Goal: Task Accomplishment & Management: Complete application form

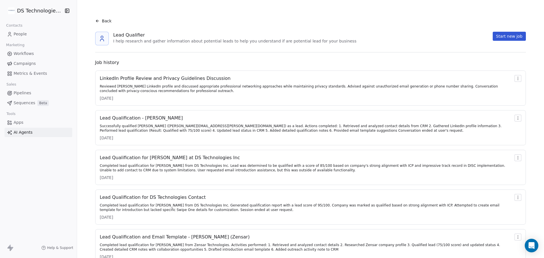
click at [23, 33] on span "People" at bounding box center [20, 34] width 13 height 6
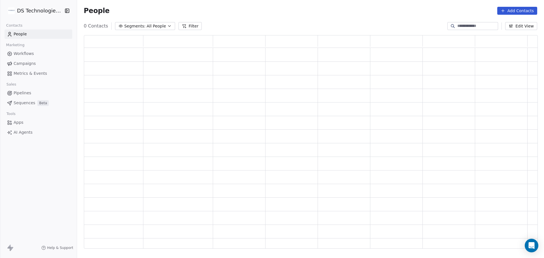
scroll to position [209, 449]
click at [517, 10] on button "Add Contacts" at bounding box center [517, 11] width 40 height 8
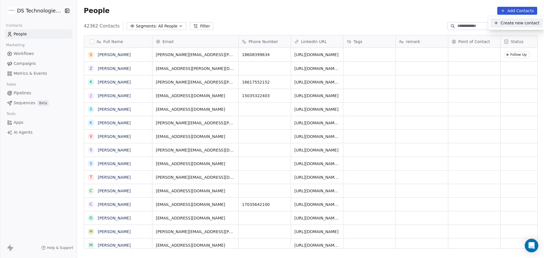
scroll to position [223, 463]
click at [513, 25] on span "Create new contact" at bounding box center [519, 23] width 39 height 6
click at [456, 22] on html "DS Technologies Inc Contacts People Marketing Workflows Campaigns Metrics & Eve…" at bounding box center [272, 129] width 544 height 258
click at [457, 25] on input at bounding box center [477, 26] width 40 height 6
paste input "**********"
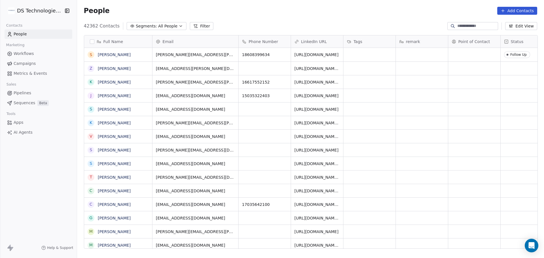
type input "**********"
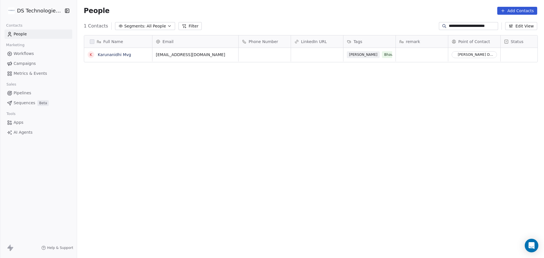
click at [456, 24] on input "**********" at bounding box center [472, 26] width 48 height 6
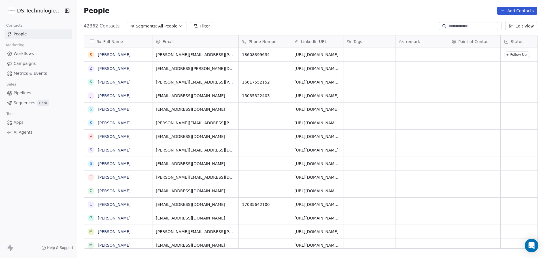
click at [510, 12] on button "Add Contacts" at bounding box center [517, 11] width 40 height 8
click at [507, 22] on span "Create new contact" at bounding box center [519, 23] width 39 height 6
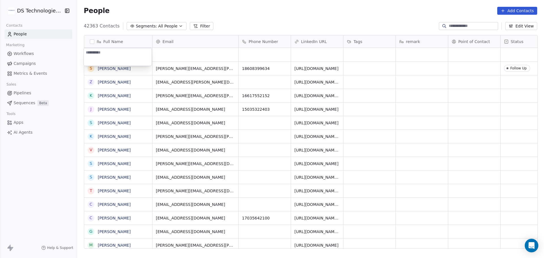
type textarea "**********"
click at [173, 55] on html "DS Technologies Inc Contacts People Marketing Workflows Campaigns Metrics & Eve…" at bounding box center [272, 129] width 544 height 258
click at [163, 56] on div "grid" at bounding box center [195, 55] width 86 height 14
type input "**********"
click at [254, 57] on html "DS Technologies Inc Contacts People Marketing Workflows Campaigns Metrics & Eve…" at bounding box center [272, 129] width 544 height 258
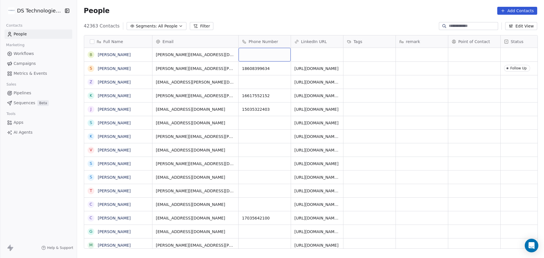
click at [250, 58] on div "grid" at bounding box center [264, 55] width 52 height 14
type input "**********"
click at [311, 55] on html "DS Technologies Inc Contacts People Marketing Workflows Campaigns Metrics & Eve…" at bounding box center [272, 129] width 544 height 258
click at [298, 54] on div "grid" at bounding box center [317, 55] width 52 height 14
type input "**********"
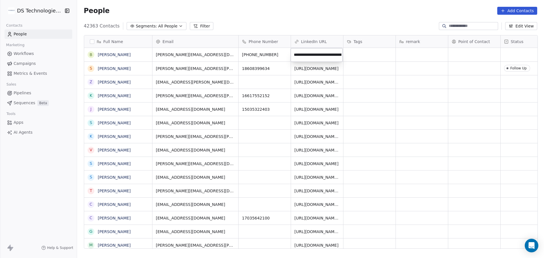
scroll to position [0, 74]
click at [364, 59] on html "DS Technologies Inc Contacts People Marketing Workflows Campaigns Metrics & Eve…" at bounding box center [272, 129] width 544 height 258
click at [364, 59] on div "grid" at bounding box center [369, 55] width 52 height 14
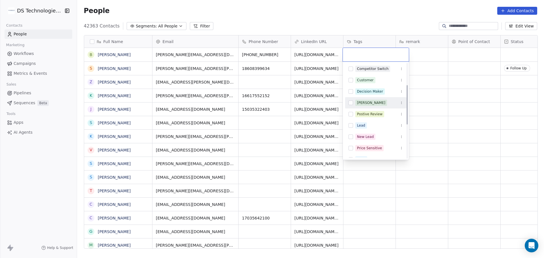
scroll to position [57, 0]
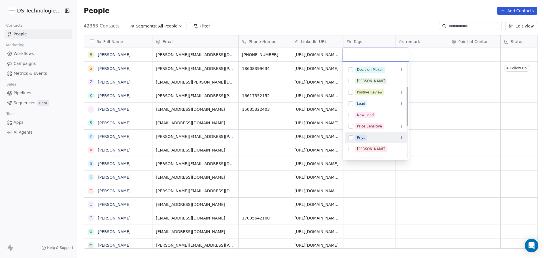
click at [372, 133] on div "Priya" at bounding box center [375, 137] width 61 height 9
click at [427, 52] on html "DS Technologies Inc Contacts People Marketing Workflows Campaigns Metrics & Eve…" at bounding box center [272, 129] width 544 height 258
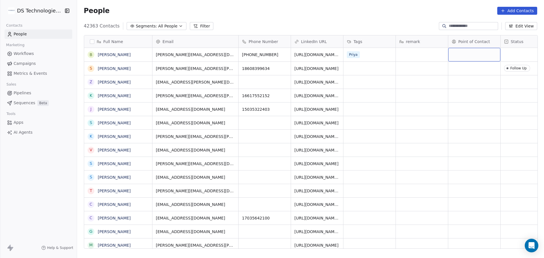
click at [468, 55] on div "grid" at bounding box center [474, 55] width 52 height 14
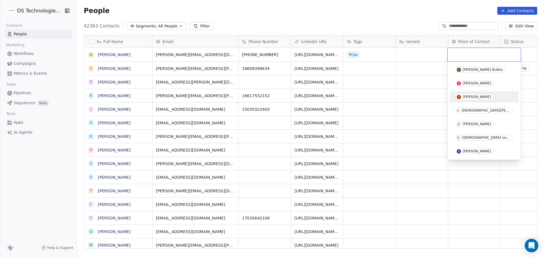
click at [477, 99] on span "[PERSON_NAME]" at bounding box center [474, 97] width 38 height 6
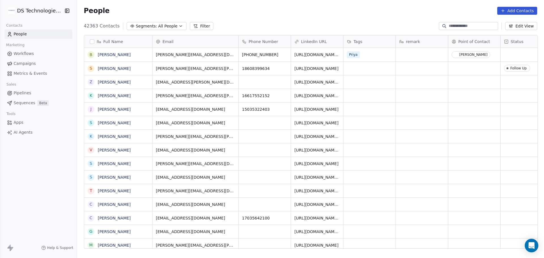
scroll to position [0, 20]
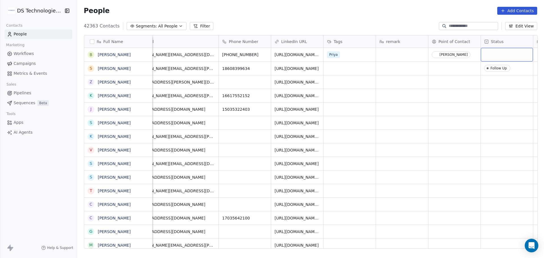
click at [498, 55] on div "grid" at bounding box center [506, 55] width 52 height 14
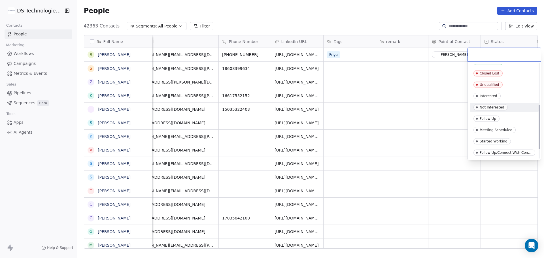
scroll to position [108, 0]
drag, startPoint x: 513, startPoint y: 121, endPoint x: 515, endPoint y: 97, distance: 24.7
click at [513, 121] on div "Meeting Scheduled" at bounding box center [504, 119] width 62 height 6
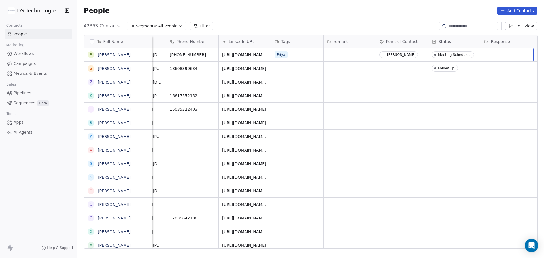
scroll to position [0, 171]
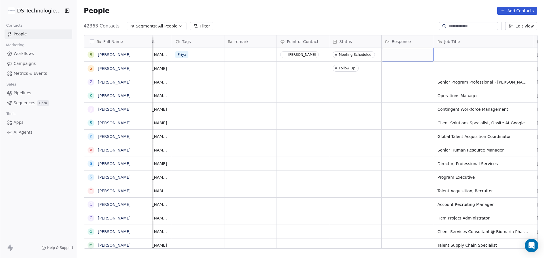
click at [397, 53] on div "grid" at bounding box center [407, 55] width 52 height 14
type textarea "**********"
click at [458, 57] on html "DS Technologies Inc Contacts People Marketing Workflows Campaigns Metrics & Eve…" at bounding box center [272, 129] width 544 height 258
click at [445, 52] on div "grid" at bounding box center [483, 55] width 99 height 14
type textarea "**********"
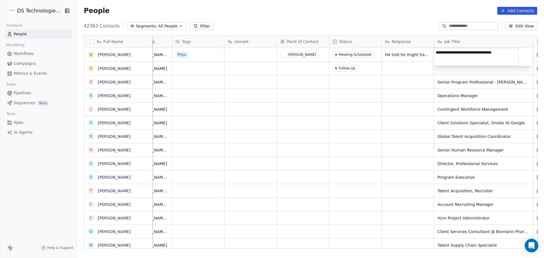
click at [428, 60] on html "DS Technologies Inc Contacts People Marketing Workflows Campaigns Metrics & Eve…" at bounding box center [272, 129] width 544 height 258
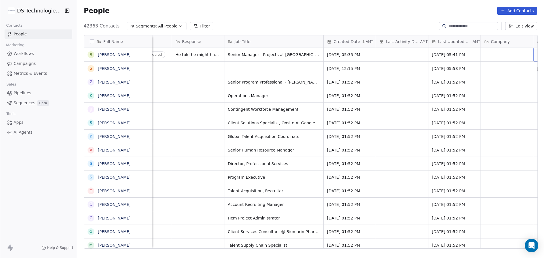
scroll to position [0, 433]
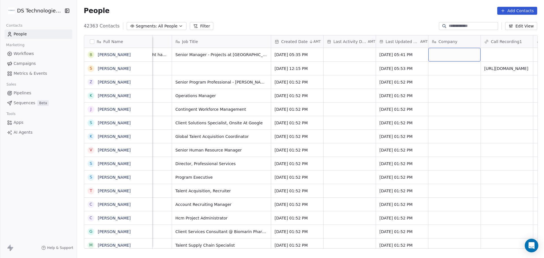
click at [450, 56] on div "grid" at bounding box center [454, 55] width 52 height 14
type textarea "*********"
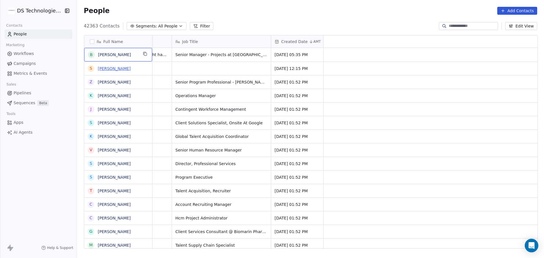
scroll to position [0, 0]
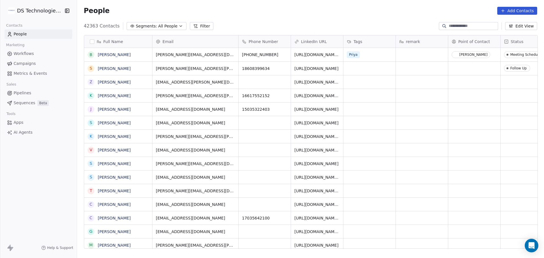
click at [505, 12] on icon at bounding box center [502, 10] width 5 height 5
click at [507, 24] on span "Create new contact" at bounding box center [519, 23] width 39 height 6
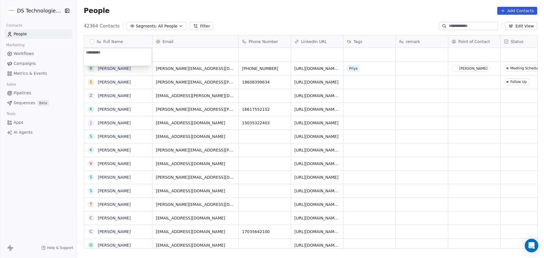
type textarea "**********"
click at [183, 58] on html "DS Technologies Inc Contacts People Marketing Workflows Campaigns Metrics & Eve…" at bounding box center [272, 129] width 544 height 258
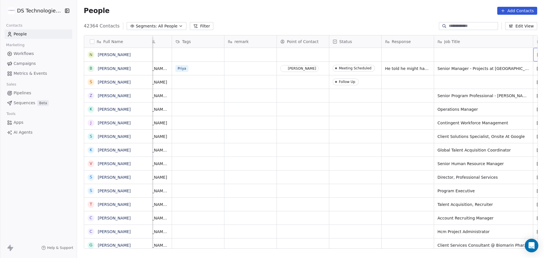
scroll to position [0, 224]
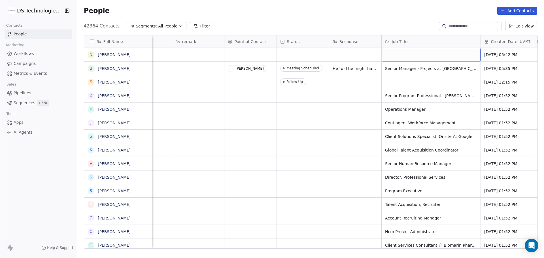
click at [404, 56] on div "grid" at bounding box center [430, 55] width 99 height 14
type textarea "**********"
click at [346, 56] on html "DS Technologies Inc Contacts People Marketing Workflows Campaigns Metrics & Eve…" at bounding box center [272, 129] width 544 height 258
click at [298, 56] on div "grid" at bounding box center [303, 55] width 52 height 14
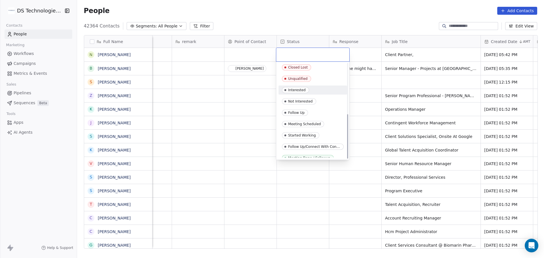
scroll to position [108, 0]
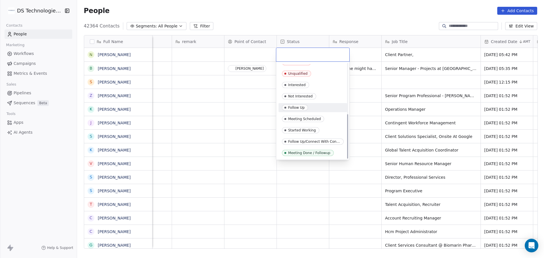
click at [315, 108] on div "Follow Up" at bounding box center [313, 107] width 62 height 6
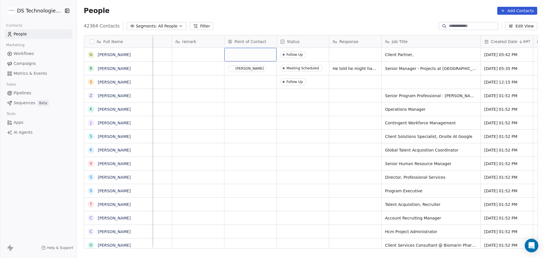
click at [253, 52] on div "grid" at bounding box center [250, 55] width 52 height 14
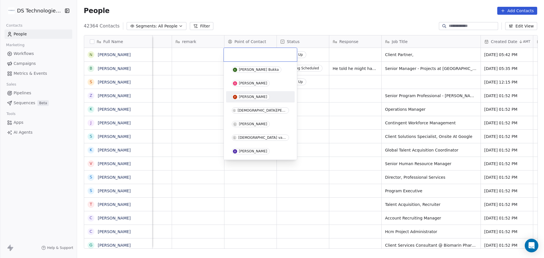
click at [268, 95] on div "[PERSON_NAME]" at bounding box center [260, 97] width 57 height 6
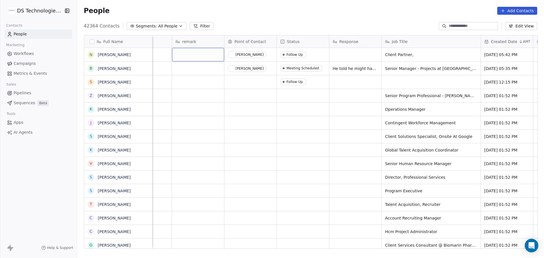
scroll to position [0, 191]
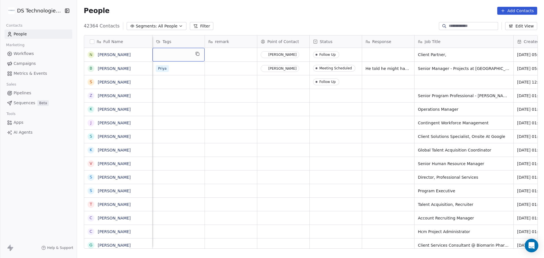
click at [178, 56] on div "grid" at bounding box center [178, 55] width 52 height 14
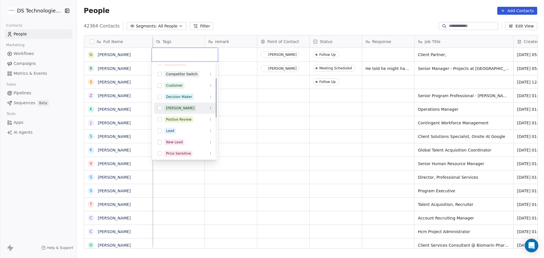
scroll to position [57, 0]
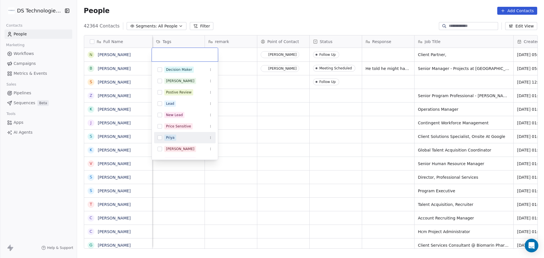
click at [180, 137] on div "Priya" at bounding box center [188, 137] width 48 height 6
click at [239, 77] on html "DS Technologies Inc Contacts People Marketing Workflows Campaigns Metrics & Eve…" at bounding box center [272, 129] width 544 height 258
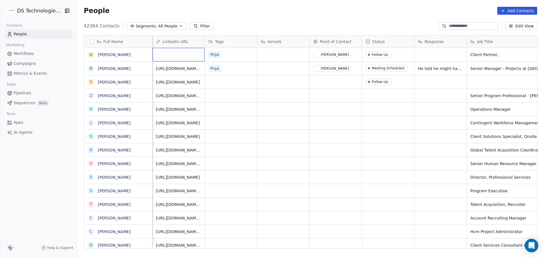
scroll to position [0, 86]
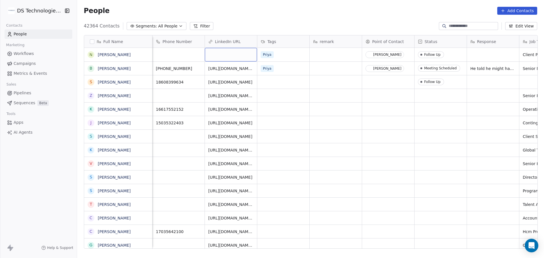
click at [239, 52] on div "grid" at bounding box center [231, 55] width 52 height 14
type input "**********"
click at [192, 54] on html "DS Technologies Inc Contacts People Marketing Workflows Campaigns Metrics & Eve…" at bounding box center [272, 129] width 544 height 258
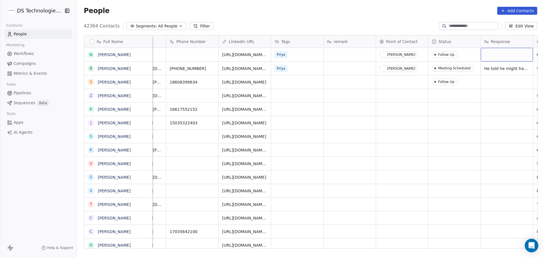
scroll to position [0, 171]
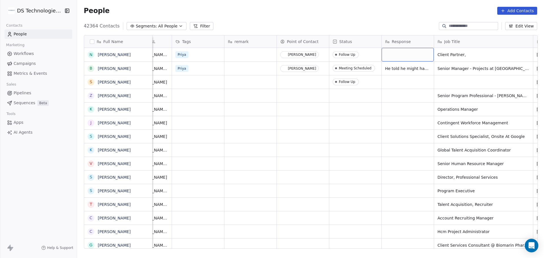
click at [408, 57] on div "grid" at bounding box center [407, 55] width 52 height 14
type textarea "**********"
click at [360, 48] on html "DS Technologies Inc Contacts People Marketing Workflows Campaigns Metrics & Eve…" at bounding box center [272, 129] width 544 height 258
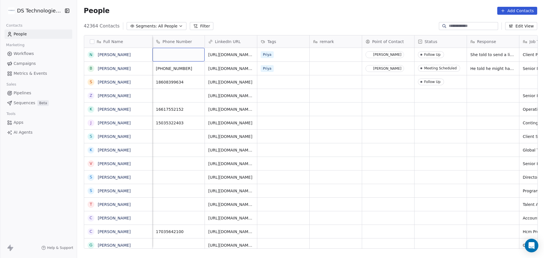
scroll to position [0, 0]
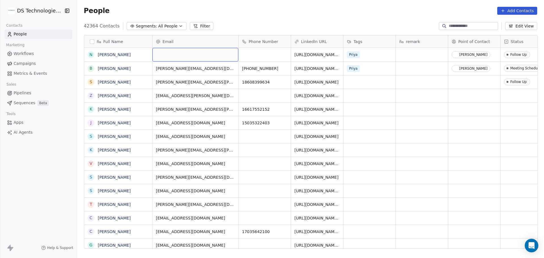
click at [172, 52] on div "grid" at bounding box center [195, 55] width 86 height 14
type input "**********"
click at [241, 57] on html "DS Technologies Inc Contacts People Marketing Workflows Campaigns Metrics & Eve…" at bounding box center [272, 129] width 544 height 258
click at [163, 56] on div "grid" at bounding box center [195, 55] width 86 height 14
type input "**********"
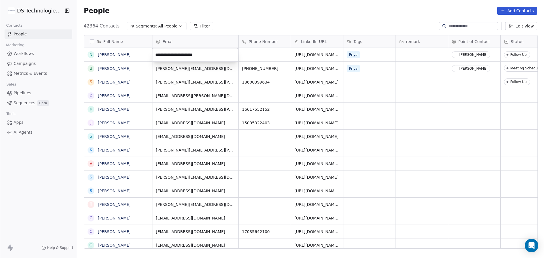
click at [256, 56] on html "DS Technologies Inc Contacts People Marketing Workflows Campaigns Metrics & Eve…" at bounding box center [272, 129] width 544 height 258
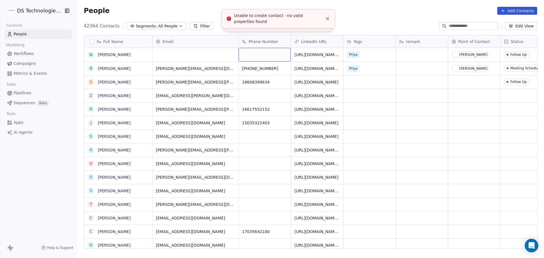
click at [248, 53] on div "grid" at bounding box center [264, 55] width 52 height 14
type input "**********"
click at [328, 57] on html "DS Technologies Inc Contacts People Marketing Workflows Campaigns Metrics & Eve…" at bounding box center [272, 129] width 544 height 258
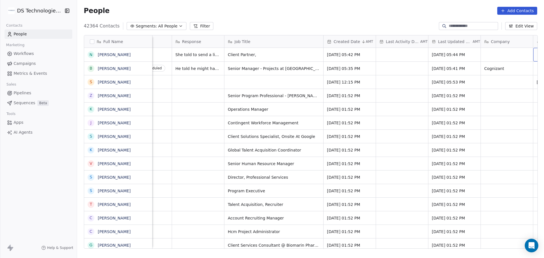
scroll to position [0, 433]
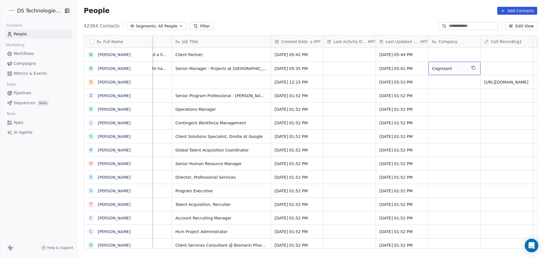
click at [475, 68] on button "grid" at bounding box center [473, 67] width 7 height 7
click at [446, 56] on div "grid" at bounding box center [454, 55] width 52 height 14
type textarea "*********"
click at [491, 60] on html "DS Technologies Inc Contacts People Marketing Workflows Campaigns Metrics & Eve…" at bounding box center [272, 129] width 544 height 258
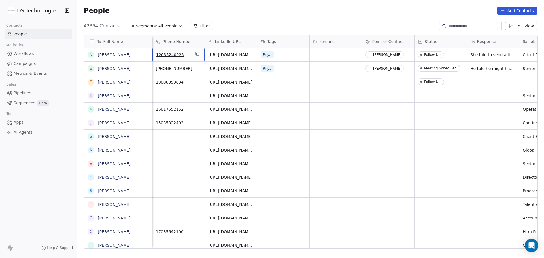
scroll to position [0, 0]
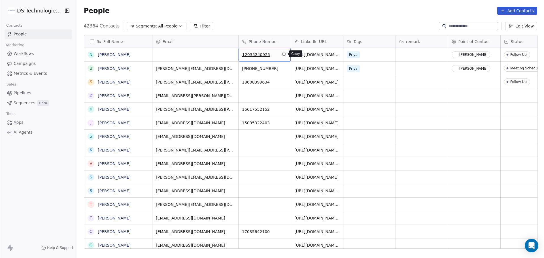
click at [283, 54] on icon "grid" at bounding box center [283, 54] width 5 height 5
click at [124, 70] on link "[PERSON_NAME]" at bounding box center [114, 68] width 33 height 5
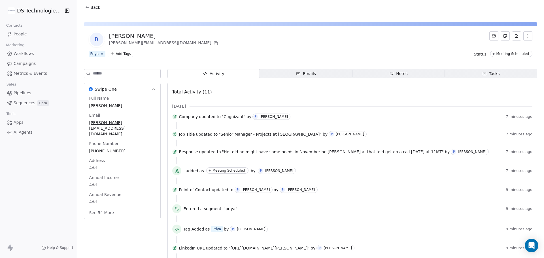
click at [82, 9] on button "Back" at bounding box center [93, 7] width 22 height 10
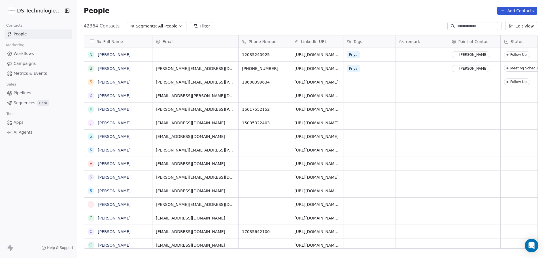
scroll to position [223, 463]
click at [131, 66] on link "[PERSON_NAME]" at bounding box center [114, 68] width 33 height 5
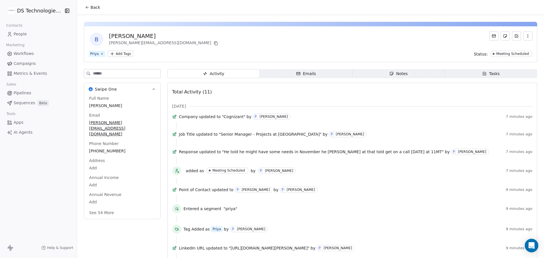
click at [87, 8] on icon at bounding box center [87, 7] width 5 height 5
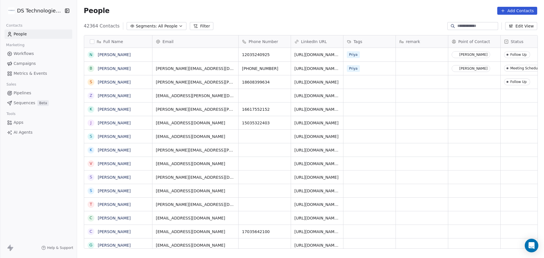
scroll to position [223, 463]
drag, startPoint x: 125, startPoint y: 63, endPoint x: 114, endPoint y: 65, distance: 11.4
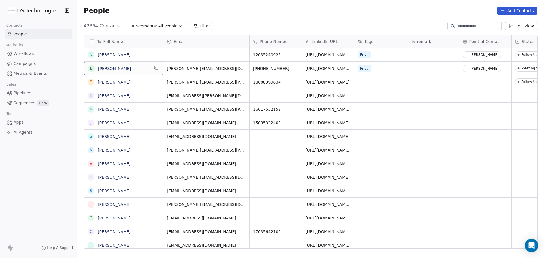
drag, startPoint x: 151, startPoint y: 43, endPoint x: 163, endPoint y: 44, distance: 11.7
click at [163, 44] on div at bounding box center [163, 41] width 1 height 12
click at [157, 67] on icon "grid" at bounding box center [156, 67] width 5 height 5
click at [296, 69] on icon "grid" at bounding box center [297, 68] width 3 height 3
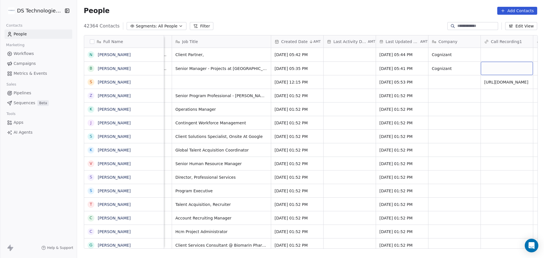
scroll to position [0, 497]
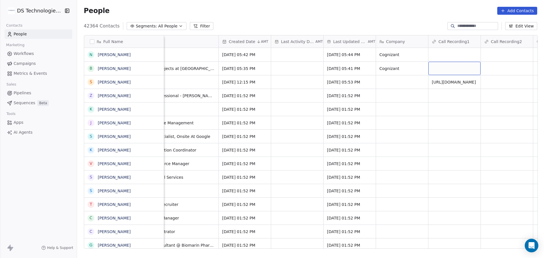
click at [430, 70] on div "grid" at bounding box center [454, 68] width 52 height 13
type input "**********"
click at [437, 52] on html "DS Technologies Inc Contacts People Marketing Workflows Campaigns Metrics & Eve…" at bounding box center [272, 129] width 544 height 258
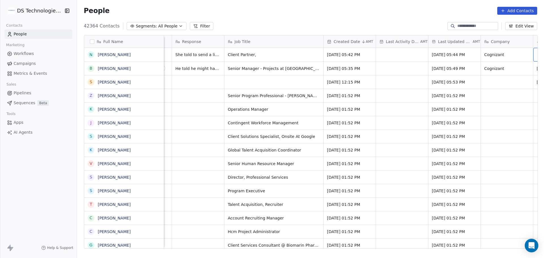
scroll to position [0, 445]
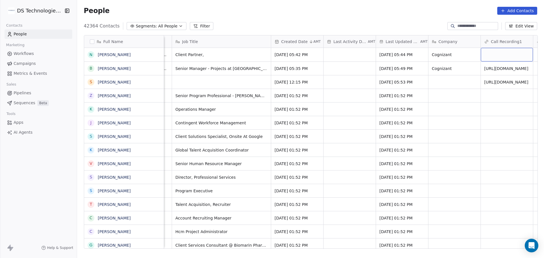
click at [488, 55] on div "grid" at bounding box center [506, 55] width 52 height 14
type input "**********"
